Goal: Task Accomplishment & Management: Use online tool/utility

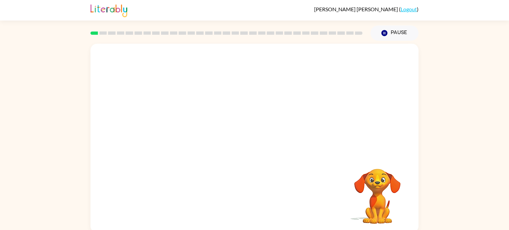
click at [381, 187] on video "Your browser must support playing .mp4 files to use Literably. Please try using…" at bounding box center [377, 192] width 66 height 66
click at [384, 37] on icon "Pause" at bounding box center [384, 33] width 7 height 7
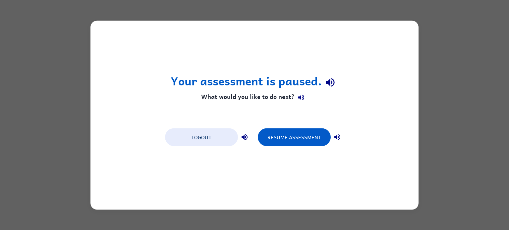
click at [335, 143] on button "button" at bounding box center [337, 137] width 13 height 13
click at [315, 135] on button "Resume Assessment" at bounding box center [294, 137] width 73 height 18
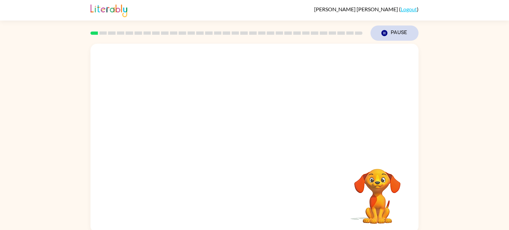
click at [391, 30] on button "Pause Pause" at bounding box center [395, 33] width 48 height 15
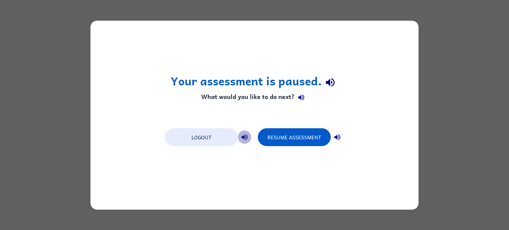
click at [247, 138] on icon "button" at bounding box center [245, 137] width 8 height 8
click at [245, 141] on button "button" at bounding box center [244, 137] width 13 height 13
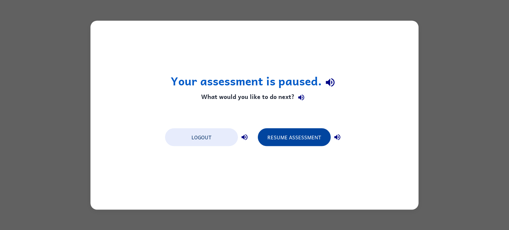
click at [295, 142] on button "Resume Assessment" at bounding box center [294, 137] width 73 height 18
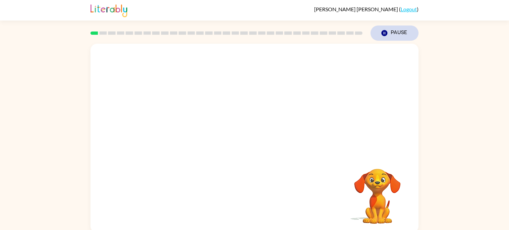
click at [399, 30] on button "Pause Pause" at bounding box center [395, 33] width 48 height 15
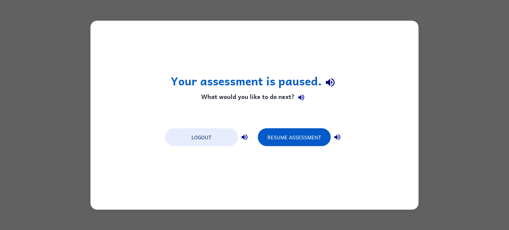
click at [329, 87] on icon "button" at bounding box center [331, 83] width 12 height 12
click at [334, 83] on icon "button" at bounding box center [331, 83] width 12 height 12
click at [388, 91] on div "Your assessment is paused. What would you like to do next? Logout Resume Assess…" at bounding box center [254, 115] width 328 height 189
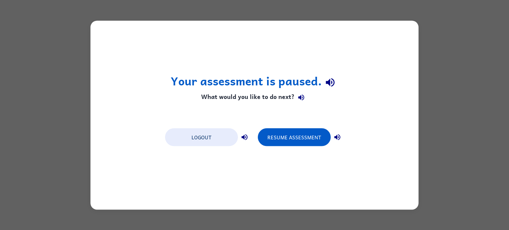
click at [337, 133] on icon "button" at bounding box center [337, 137] width 8 height 8
click at [304, 138] on button "Resume Assessment" at bounding box center [294, 137] width 73 height 18
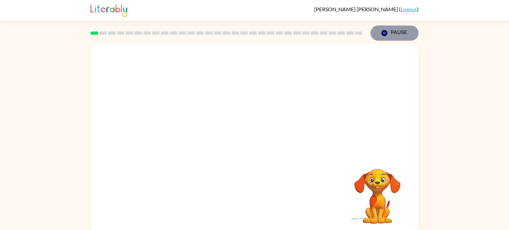
click at [396, 30] on button "Pause Pause" at bounding box center [395, 33] width 48 height 15
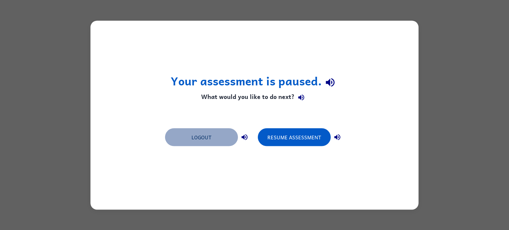
click at [204, 139] on button "Logout" at bounding box center [201, 137] width 73 height 18
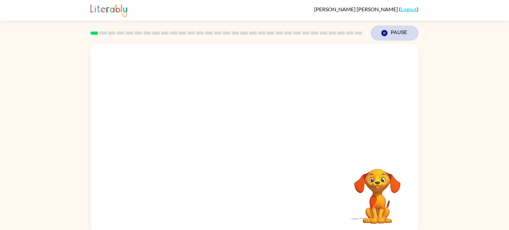
click at [397, 29] on button "Pause Pause" at bounding box center [395, 33] width 48 height 15
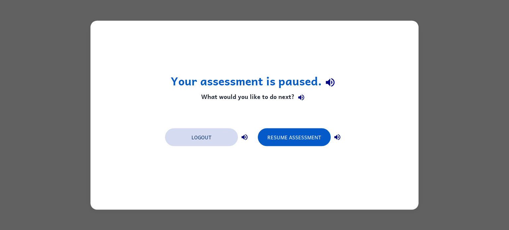
click at [217, 137] on button "Logout" at bounding box center [201, 137] width 73 height 18
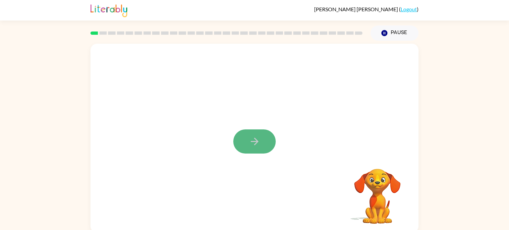
click at [262, 139] on button "button" at bounding box center [254, 142] width 42 height 24
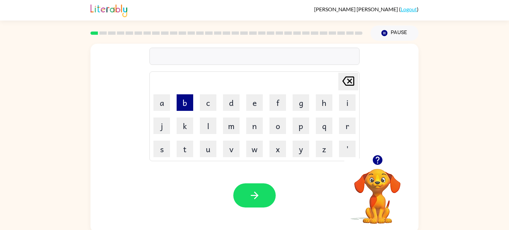
click at [191, 104] on button "b" at bounding box center [185, 102] width 17 height 17
click at [278, 123] on button "o" at bounding box center [277, 126] width 17 height 17
click at [350, 123] on button "r" at bounding box center [347, 126] width 17 height 17
click at [234, 108] on button "d" at bounding box center [231, 102] width 17 height 17
click at [249, 109] on button "e" at bounding box center [254, 102] width 17 height 17
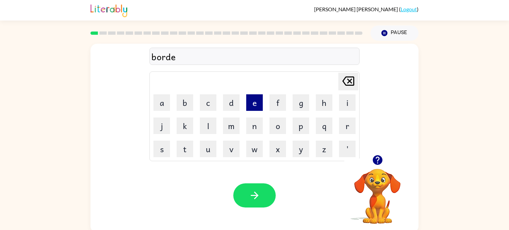
click at [249, 109] on button "e" at bounding box center [254, 102] width 17 height 17
click at [346, 132] on button "r" at bounding box center [347, 126] width 17 height 17
click at [349, 81] on icon at bounding box center [348, 81] width 12 height 9
click at [352, 120] on button "r" at bounding box center [347, 126] width 17 height 17
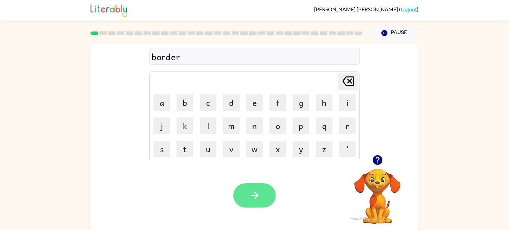
click at [269, 188] on button "button" at bounding box center [254, 196] width 42 height 24
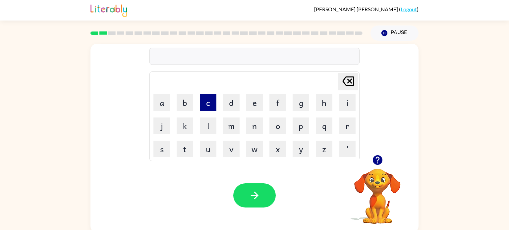
click at [210, 111] on button "c" at bounding box center [208, 102] width 17 height 17
click at [285, 132] on button "o" at bounding box center [277, 126] width 17 height 17
click at [182, 132] on button "k" at bounding box center [185, 126] width 17 height 17
click at [354, 81] on icon "Delete Delete last character input" at bounding box center [348, 81] width 16 height 16
click at [205, 149] on button "u" at bounding box center [208, 149] width 17 height 17
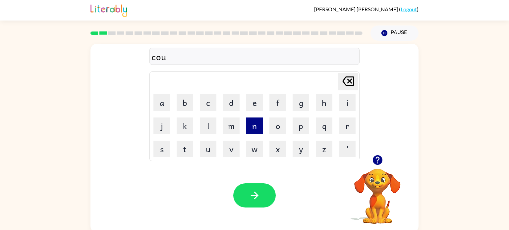
click at [262, 134] on button "n" at bounding box center [254, 126] width 17 height 17
click at [186, 147] on button "t" at bounding box center [185, 149] width 17 height 17
click at [260, 106] on button "e" at bounding box center [254, 102] width 17 height 17
click at [339, 88] on button "Delete Delete last character input" at bounding box center [348, 82] width 20 height 18
click at [357, 82] on button "Delete Delete last character input" at bounding box center [348, 82] width 20 height 18
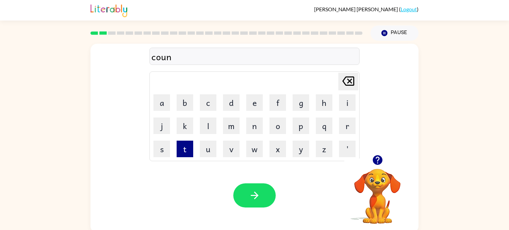
click at [190, 150] on button "t" at bounding box center [185, 149] width 17 height 17
click at [257, 199] on icon "button" at bounding box center [255, 196] width 12 height 12
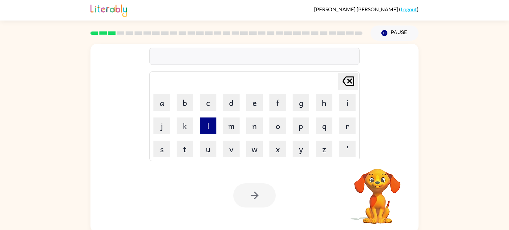
click at [208, 129] on button "l" at bounding box center [208, 126] width 17 height 17
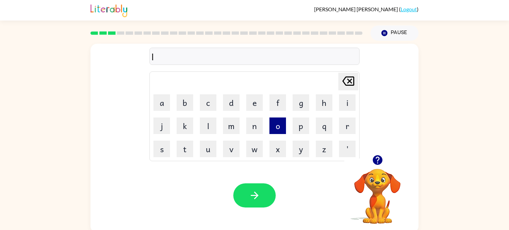
click at [281, 120] on button "o" at bounding box center [277, 126] width 17 height 17
click at [207, 100] on button "c" at bounding box center [208, 102] width 17 height 17
click at [163, 108] on button "a" at bounding box center [161, 102] width 17 height 17
click at [352, 106] on button "i" at bounding box center [347, 102] width 17 height 17
click at [191, 150] on button "t" at bounding box center [185, 149] width 17 height 17
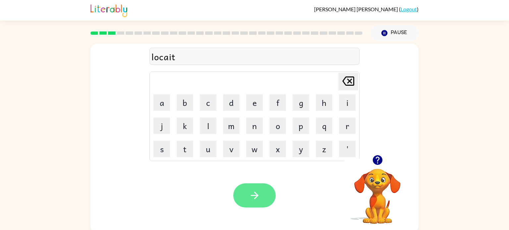
click at [241, 195] on button "button" at bounding box center [254, 196] width 42 height 24
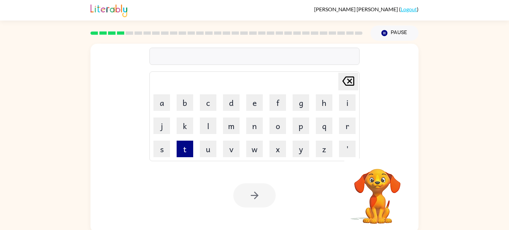
click at [183, 153] on button "t" at bounding box center [185, 149] width 17 height 17
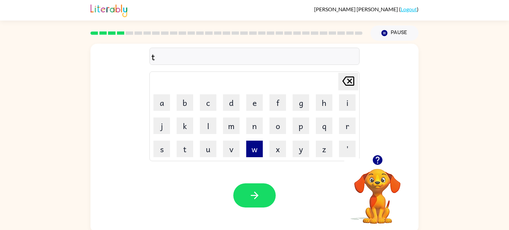
click at [259, 156] on button "w" at bounding box center [254, 149] width 17 height 17
click at [352, 98] on button "i" at bounding box center [347, 102] width 17 height 17
click at [259, 130] on button "n" at bounding box center [254, 126] width 17 height 17
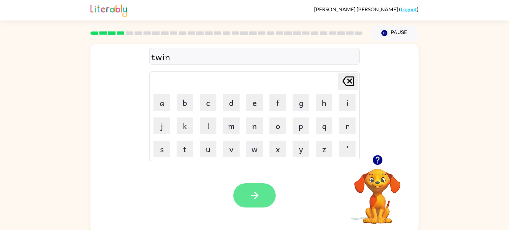
click at [256, 192] on icon "button" at bounding box center [255, 196] width 12 height 12
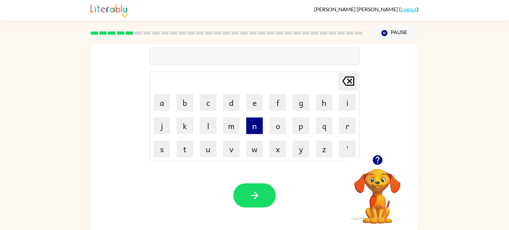
click at [252, 128] on button "n" at bounding box center [254, 126] width 17 height 17
click at [164, 98] on button "a" at bounding box center [161, 102] width 17 height 17
click at [350, 124] on button "r" at bounding box center [347, 126] width 17 height 17
click at [276, 129] on button "o" at bounding box center [277, 126] width 17 height 17
click at [251, 147] on button "w" at bounding box center [254, 149] width 17 height 17
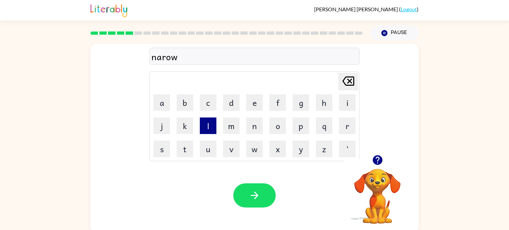
click at [210, 125] on button "l" at bounding box center [208, 126] width 17 height 17
click at [252, 105] on button "e" at bounding box center [254, 102] width 17 height 17
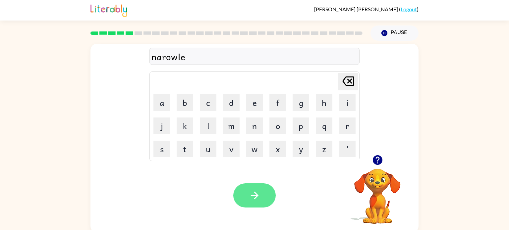
click at [250, 200] on icon "button" at bounding box center [255, 196] width 12 height 12
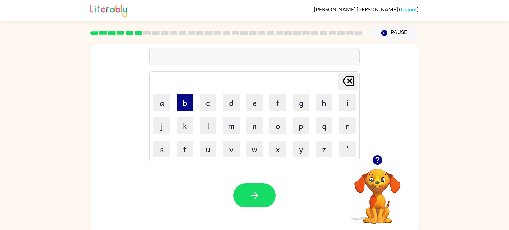
click at [184, 111] on button "b" at bounding box center [185, 102] width 17 height 17
click at [257, 106] on button "e" at bounding box center [254, 102] width 17 height 17
click at [159, 98] on button "a" at bounding box center [161, 102] width 17 height 17
click at [328, 105] on button "h" at bounding box center [324, 102] width 17 height 17
click at [350, 78] on icon "Delete Delete last character input" at bounding box center [348, 81] width 16 height 16
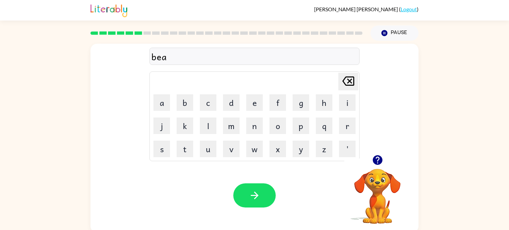
click at [350, 78] on icon "Delete Delete last character input" at bounding box center [348, 81] width 16 height 16
click at [329, 100] on button "h" at bounding box center [324, 102] width 17 height 17
click at [348, 113] on td "i" at bounding box center [347, 102] width 23 height 23
click at [346, 108] on button "i" at bounding box center [347, 102] width 17 height 17
click at [345, 80] on icon "Delete Delete last character input" at bounding box center [348, 81] width 16 height 16
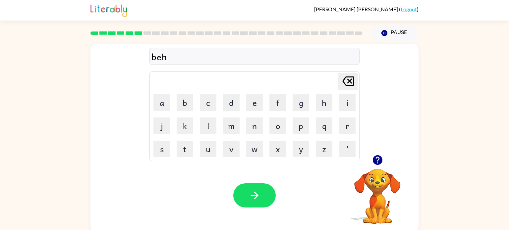
click at [345, 80] on icon "Delete Delete last character input" at bounding box center [348, 81] width 16 height 16
click at [340, 103] on button "i" at bounding box center [347, 102] width 17 height 17
click at [250, 126] on button "n" at bounding box center [254, 126] width 17 height 17
click at [349, 84] on icon "Delete Delete last character input" at bounding box center [348, 81] width 16 height 16
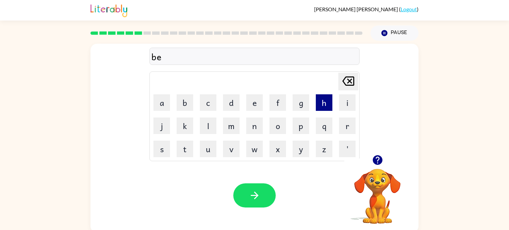
click at [321, 110] on button "h" at bounding box center [324, 102] width 17 height 17
click at [346, 107] on button "i" at bounding box center [347, 102] width 17 height 17
click at [262, 125] on button "n" at bounding box center [254, 126] width 17 height 17
click at [231, 103] on button "d" at bounding box center [231, 102] width 17 height 17
click at [347, 82] on icon at bounding box center [348, 81] width 12 height 9
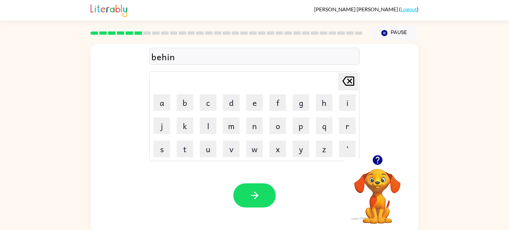
click at [261, 225] on div "Your browser must support playing .mp4 files to use Literably. Please try using…" at bounding box center [254, 195] width 328 height 75
click at [258, 203] on button "button" at bounding box center [254, 196] width 42 height 24
click at [187, 151] on button "t" at bounding box center [185, 149] width 17 height 17
click at [341, 130] on button "r" at bounding box center [347, 126] width 17 height 17
click at [352, 108] on button "i" at bounding box center [347, 102] width 17 height 17
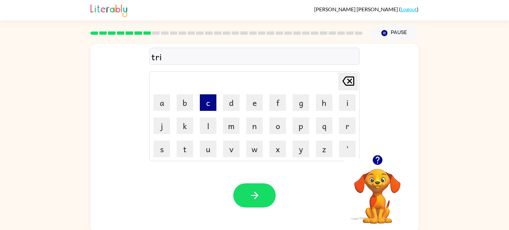
click at [204, 105] on button "c" at bounding box center [208, 102] width 17 height 17
click at [188, 128] on button "k" at bounding box center [185, 126] width 17 height 17
click at [207, 129] on button "l" at bounding box center [208, 126] width 17 height 17
click at [258, 101] on button "e" at bounding box center [254, 102] width 17 height 17
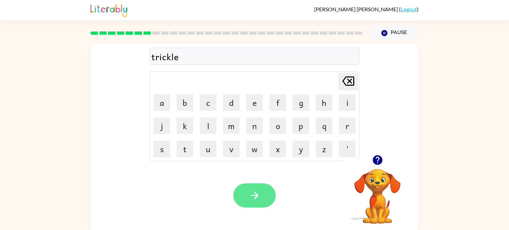
click at [255, 197] on icon "button" at bounding box center [255, 196] width 12 height 12
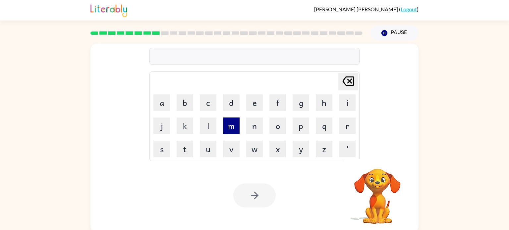
click at [238, 127] on button "m" at bounding box center [231, 126] width 17 height 17
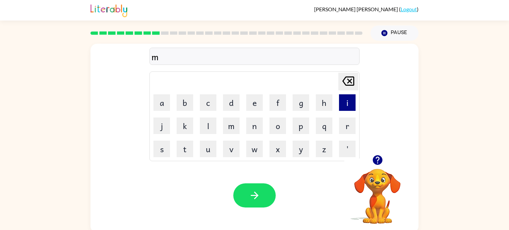
click at [350, 104] on button "i" at bounding box center [347, 102] width 17 height 17
click at [349, 133] on button "r" at bounding box center [347, 126] width 17 height 17
click at [206, 110] on button "c" at bounding box center [208, 102] width 17 height 17
click at [192, 129] on button "k" at bounding box center [185, 126] width 17 height 17
click at [249, 102] on button "e" at bounding box center [254, 102] width 17 height 17
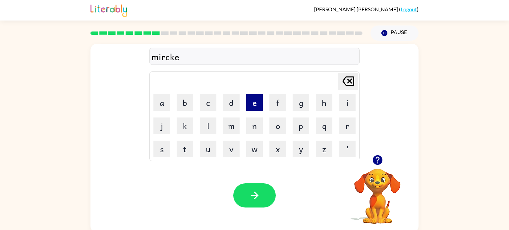
click at [249, 102] on button "e" at bounding box center [254, 102] width 17 height 17
click at [352, 77] on icon at bounding box center [348, 81] width 12 height 9
click at [212, 120] on button "l" at bounding box center [208, 126] width 17 height 17
click at [344, 82] on icon "Delete Delete last character input" at bounding box center [348, 81] width 16 height 16
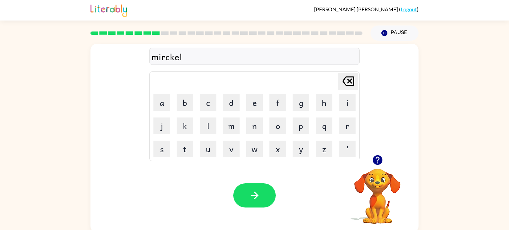
click at [344, 82] on icon "Delete Delete last character input" at bounding box center [348, 81] width 16 height 16
click at [206, 128] on button "l" at bounding box center [208, 126] width 17 height 17
click at [256, 98] on button "e" at bounding box center [254, 102] width 17 height 17
click at [258, 194] on icon "button" at bounding box center [255, 196] width 12 height 12
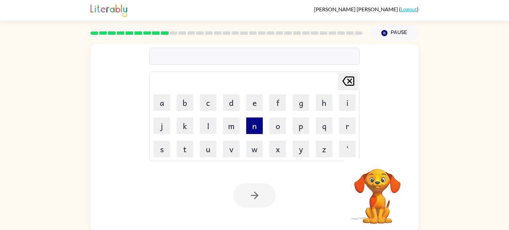
click at [256, 125] on button "n" at bounding box center [254, 126] width 17 height 17
click at [349, 100] on button "i" at bounding box center [347, 102] width 17 height 17
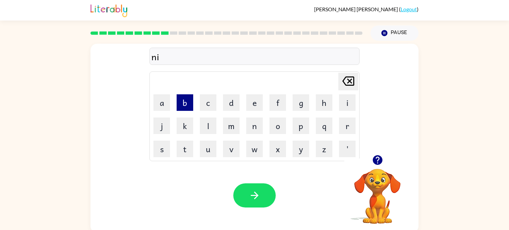
click at [183, 100] on button "b" at bounding box center [185, 102] width 17 height 17
click at [207, 130] on button "l" at bounding box center [208, 126] width 17 height 17
click at [349, 79] on icon "Delete Delete last character input" at bounding box center [348, 81] width 16 height 16
click at [253, 104] on button "e" at bounding box center [254, 102] width 17 height 17
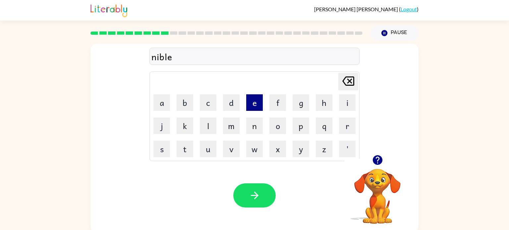
click at [253, 104] on button "e" at bounding box center [254, 102] width 17 height 17
click at [349, 76] on icon "Delete Delete last character input" at bounding box center [348, 81] width 16 height 16
click at [251, 102] on button "e" at bounding box center [254, 102] width 17 height 17
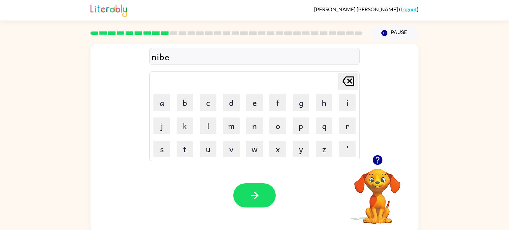
click at [346, 82] on icon "Delete Delete last character input" at bounding box center [348, 81] width 16 height 16
click at [209, 128] on button "l" at bounding box center [208, 126] width 17 height 17
click at [257, 101] on button "e" at bounding box center [254, 102] width 17 height 17
click at [266, 194] on button "button" at bounding box center [254, 196] width 42 height 24
click at [209, 149] on button "u" at bounding box center [208, 149] width 17 height 17
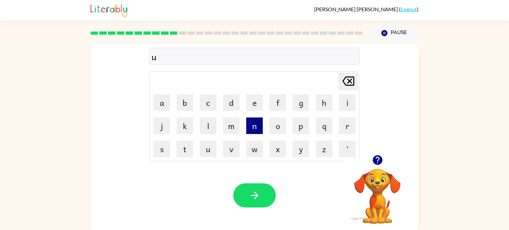
click at [258, 129] on button "n" at bounding box center [254, 126] width 17 height 17
click at [284, 105] on button "f" at bounding box center [277, 102] width 17 height 17
click at [281, 131] on button "o" at bounding box center [277, 126] width 17 height 17
click at [212, 121] on button "l" at bounding box center [208, 126] width 17 height 17
click at [229, 103] on button "d" at bounding box center [231, 102] width 17 height 17
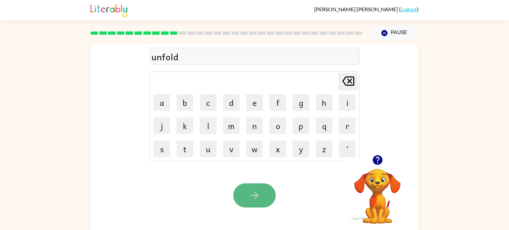
click at [250, 188] on button "button" at bounding box center [254, 196] width 42 height 24
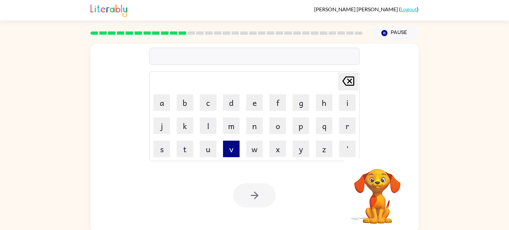
click at [233, 151] on button "v" at bounding box center [231, 149] width 17 height 17
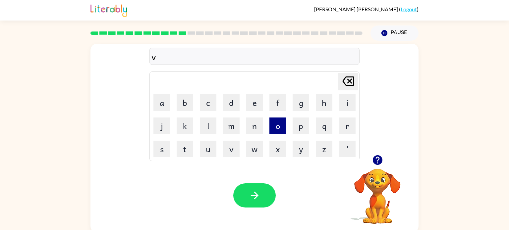
click at [275, 131] on button "o" at bounding box center [277, 126] width 17 height 17
click at [317, 180] on div "vo Delete Delete last character input a b c d e f g h i j k l m n o p q r s t u…" at bounding box center [254, 138] width 328 height 189
click at [162, 112] on td "a" at bounding box center [161, 102] width 23 height 23
click at [161, 99] on button "a" at bounding box center [161, 102] width 17 height 17
click at [187, 148] on button "t" at bounding box center [185, 149] width 17 height 17
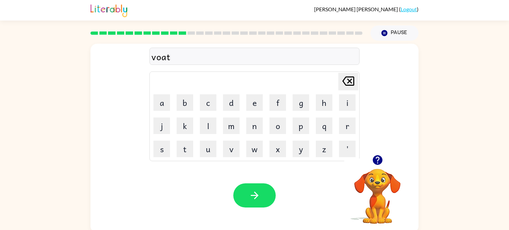
click at [354, 82] on icon "Delete Delete last character input" at bounding box center [348, 81] width 16 height 16
click at [263, 105] on td "e" at bounding box center [254, 102] width 23 height 23
click at [255, 102] on button "e" at bounding box center [254, 102] width 17 height 17
click at [160, 104] on button "a" at bounding box center [161, 102] width 17 height 17
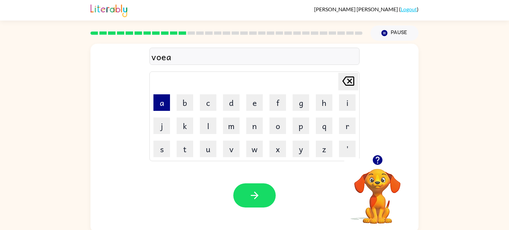
click at [160, 104] on button "a" at bounding box center [161, 102] width 17 height 17
click at [346, 79] on icon "Delete Delete last character input" at bounding box center [348, 81] width 16 height 16
click at [187, 148] on button "t" at bounding box center [185, 149] width 17 height 17
click at [347, 83] on icon at bounding box center [348, 81] width 12 height 9
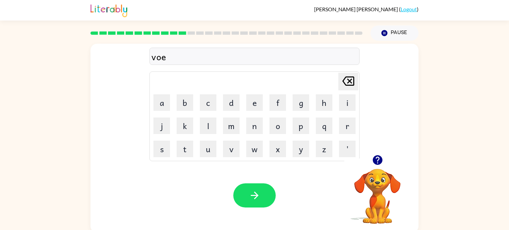
click at [347, 83] on icon at bounding box center [348, 81] width 12 height 9
click at [170, 103] on button "a" at bounding box center [161, 102] width 17 height 17
click at [261, 106] on button "e" at bounding box center [254, 102] width 17 height 17
click at [350, 78] on icon "Delete Delete last character input" at bounding box center [348, 81] width 16 height 16
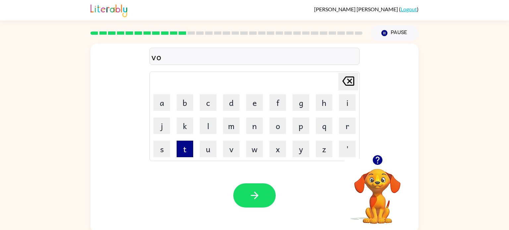
click at [185, 153] on button "t" at bounding box center [185, 149] width 17 height 17
click at [160, 95] on button "a" at bounding box center [161, 102] width 17 height 17
click at [354, 80] on icon "Delete Delete last character input" at bounding box center [348, 81] width 16 height 16
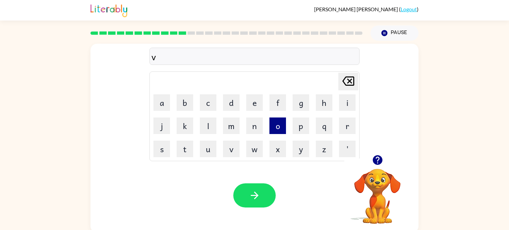
click at [273, 126] on button "o" at bounding box center [277, 126] width 17 height 17
click at [348, 81] on icon "Delete Delete last character input" at bounding box center [348, 81] width 16 height 16
click at [203, 154] on button "u" at bounding box center [208, 149] width 17 height 17
click at [165, 104] on button "a" at bounding box center [161, 102] width 17 height 17
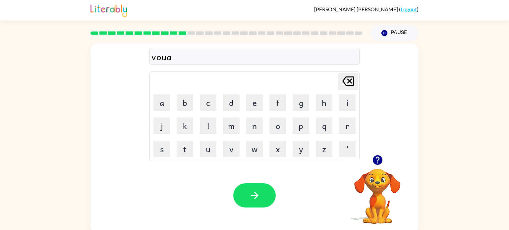
click at [348, 81] on icon "Delete Delete last character input" at bounding box center [348, 81] width 16 height 16
click at [186, 141] on button "t" at bounding box center [185, 149] width 17 height 17
click at [349, 79] on icon "Delete Delete last character input" at bounding box center [348, 81] width 16 height 16
click at [163, 97] on button "a" at bounding box center [161, 102] width 17 height 17
click at [183, 153] on button "t" at bounding box center [185, 149] width 17 height 17
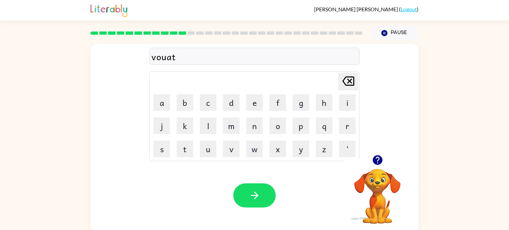
click at [348, 77] on icon at bounding box center [348, 81] width 12 height 9
click at [350, 82] on icon at bounding box center [348, 81] width 12 height 9
click at [351, 88] on icon "Delete Delete last character input" at bounding box center [348, 81] width 16 height 16
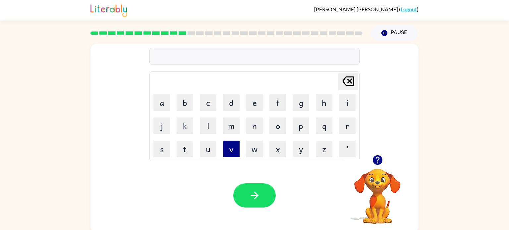
click at [232, 151] on button "v" at bounding box center [231, 149] width 17 height 17
click at [276, 126] on button "o" at bounding box center [277, 126] width 17 height 17
click at [212, 151] on button "u" at bounding box center [208, 149] width 17 height 17
click at [186, 147] on button "t" at bounding box center [185, 149] width 17 height 17
click at [248, 104] on button "e" at bounding box center [254, 102] width 17 height 17
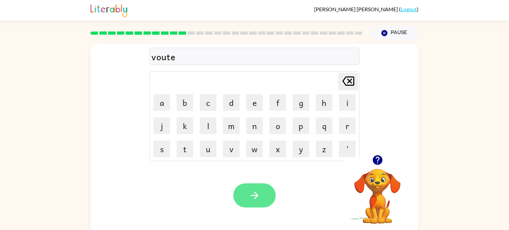
click at [255, 199] on icon "button" at bounding box center [255, 196] width 8 height 8
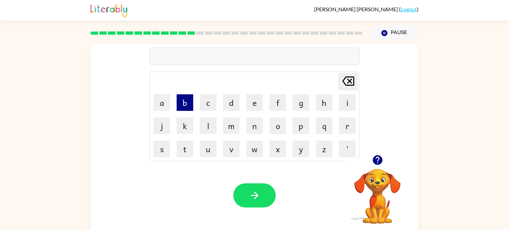
click at [189, 98] on button "b" at bounding box center [185, 102] width 17 height 17
click at [251, 110] on button "e" at bounding box center [254, 102] width 17 height 17
click at [231, 106] on button "d" at bounding box center [231, 102] width 17 height 17
click at [182, 152] on button "t" at bounding box center [185, 149] width 17 height 17
click at [347, 101] on button "i" at bounding box center [347, 102] width 17 height 17
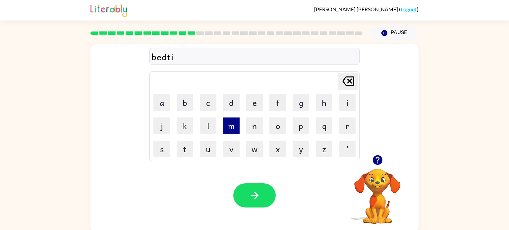
click at [236, 129] on button "m" at bounding box center [231, 126] width 17 height 17
click at [249, 106] on button "e" at bounding box center [254, 102] width 17 height 17
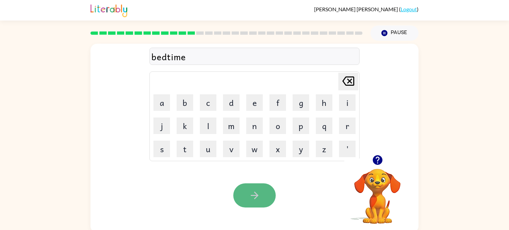
click at [254, 192] on icon "button" at bounding box center [255, 196] width 12 height 12
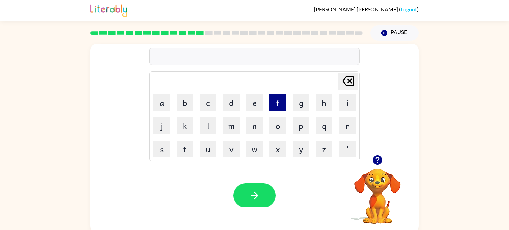
click at [282, 104] on button "f" at bounding box center [277, 102] width 17 height 17
click at [352, 103] on button "i" at bounding box center [347, 102] width 17 height 17
click at [185, 147] on button "t" at bounding box center [185, 149] width 17 height 17
click at [252, 122] on button "n" at bounding box center [254, 126] width 17 height 17
click at [254, 102] on button "e" at bounding box center [254, 102] width 17 height 17
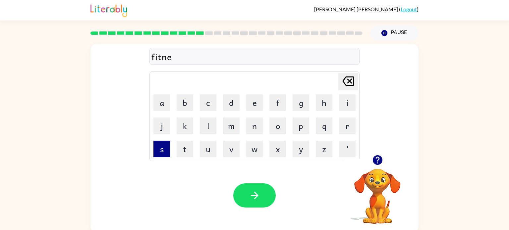
click at [163, 145] on button "s" at bounding box center [161, 149] width 17 height 17
click at [350, 85] on icon at bounding box center [348, 81] width 12 height 9
click at [258, 129] on button "n" at bounding box center [254, 126] width 17 height 17
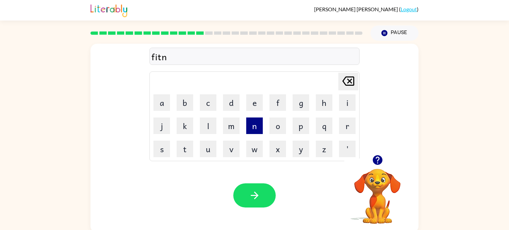
click at [258, 129] on button "n" at bounding box center [254, 126] width 17 height 17
click at [255, 108] on button "e" at bounding box center [254, 102] width 17 height 17
click at [340, 81] on icon "Delete Delete last character input" at bounding box center [348, 81] width 16 height 16
click at [340, 82] on icon "Delete Delete last character input" at bounding box center [348, 81] width 16 height 16
click at [254, 104] on button "e" at bounding box center [254, 102] width 17 height 17
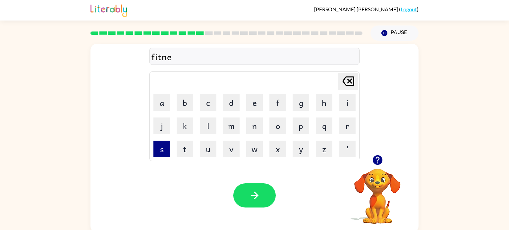
click at [166, 145] on button "s" at bounding box center [161, 149] width 17 height 17
click at [355, 81] on icon "Delete Delete last character input" at bounding box center [348, 81] width 16 height 16
click at [165, 103] on button "a" at bounding box center [161, 102] width 17 height 17
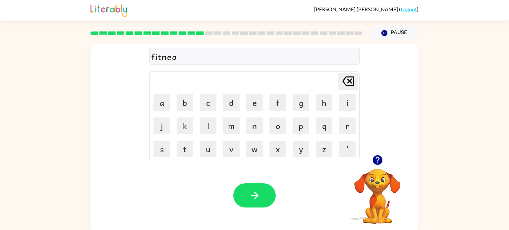
click at [347, 80] on icon "Delete Delete last character input" at bounding box center [348, 81] width 16 height 16
click at [168, 152] on button "s" at bounding box center [161, 149] width 17 height 17
click at [350, 82] on icon at bounding box center [348, 81] width 12 height 9
click at [169, 148] on button "s" at bounding box center [161, 149] width 17 height 17
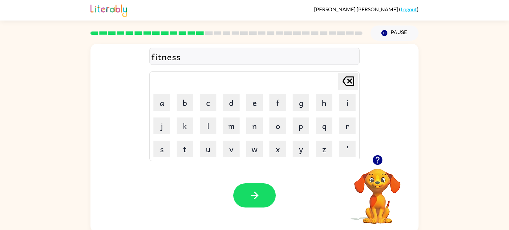
click at [347, 83] on icon at bounding box center [348, 81] width 12 height 9
click at [166, 149] on button "s" at bounding box center [161, 149] width 17 height 17
click at [345, 83] on icon "Delete Delete last character input" at bounding box center [348, 81] width 16 height 16
click at [160, 147] on button "s" at bounding box center [161, 149] width 17 height 17
click at [258, 193] on icon "button" at bounding box center [255, 196] width 12 height 12
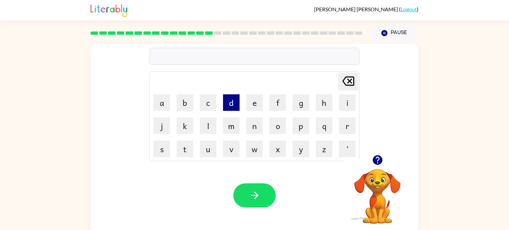
click at [232, 108] on button "d" at bounding box center [231, 102] width 17 height 17
click at [166, 106] on button "a" at bounding box center [161, 102] width 17 height 17
click at [207, 126] on button "l" at bounding box center [208, 126] width 17 height 17
click at [159, 104] on button "a" at bounding box center [161, 102] width 17 height 17
click at [302, 155] on button "y" at bounding box center [301, 149] width 17 height 17
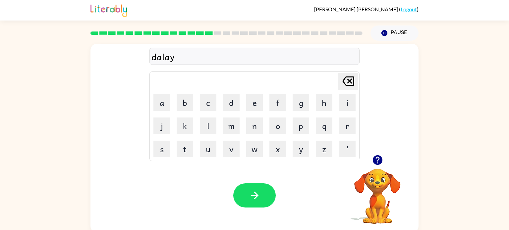
click at [353, 81] on icon at bounding box center [348, 81] width 12 height 9
click at [308, 146] on button "y" at bounding box center [301, 149] width 17 height 17
click at [259, 107] on button "e" at bounding box center [254, 102] width 17 height 17
click at [343, 77] on icon "Delete Delete last character input" at bounding box center [348, 81] width 16 height 16
click at [344, 78] on icon "Delete Delete last character input" at bounding box center [348, 81] width 16 height 16
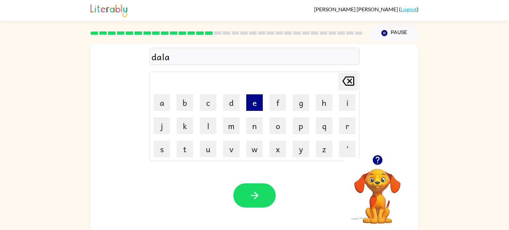
click at [254, 110] on button "e" at bounding box center [254, 102] width 17 height 17
click at [349, 78] on icon at bounding box center [348, 81] width 12 height 9
click at [300, 147] on button "y" at bounding box center [301, 149] width 17 height 17
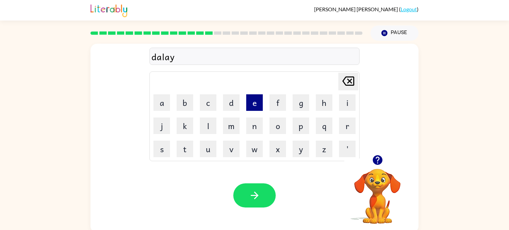
click at [250, 107] on button "e" at bounding box center [254, 102] width 17 height 17
click at [250, 195] on icon "button" at bounding box center [255, 196] width 12 height 12
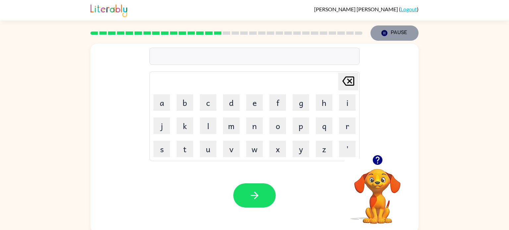
click at [383, 32] on icon "button" at bounding box center [385, 33] width 6 height 6
